Goal: Information Seeking & Learning: Check status

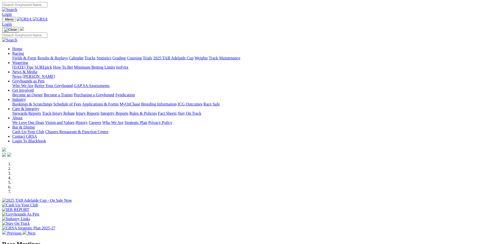
scroll to position [154, 0]
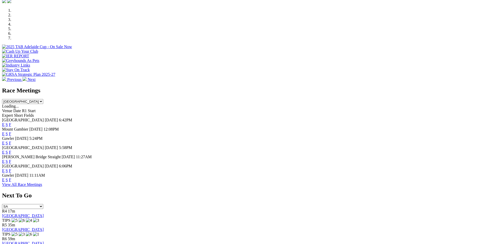
click at [43, 99] on select "[GEOGRAPHIC_DATA] [GEOGRAPHIC_DATA] [GEOGRAPHIC_DATA] [GEOGRAPHIC_DATA] [GEOGRA…" at bounding box center [22, 101] width 41 height 5
select select "QLD"
click at [43, 99] on select "[GEOGRAPHIC_DATA] [GEOGRAPHIC_DATA] [GEOGRAPHIC_DATA] [GEOGRAPHIC_DATA] [GEOGRA…" at bounding box center [22, 101] width 41 height 5
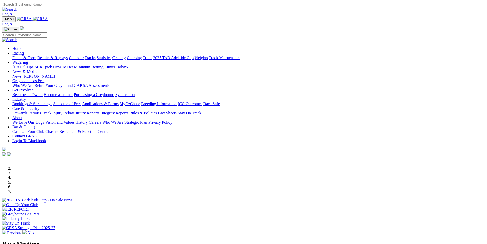
scroll to position [0, 0]
click at [68, 56] on link "Results & Replays" at bounding box center [52, 58] width 30 height 4
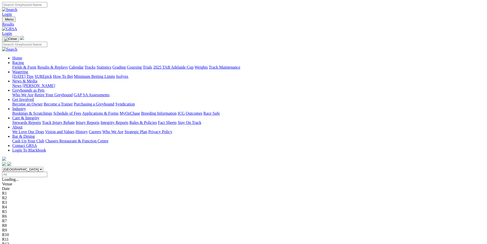
click at [43, 167] on select "[GEOGRAPHIC_DATA] [GEOGRAPHIC_DATA] [GEOGRAPHIC_DATA] [GEOGRAPHIC_DATA] [GEOGRA…" at bounding box center [22, 169] width 41 height 5
select select "QLD"
click at [43, 167] on select "[GEOGRAPHIC_DATA] [GEOGRAPHIC_DATA] [GEOGRAPHIC_DATA] [GEOGRAPHIC_DATA] [GEOGRA…" at bounding box center [22, 169] width 41 height 5
